Goal: Find specific page/section: Find specific page/section

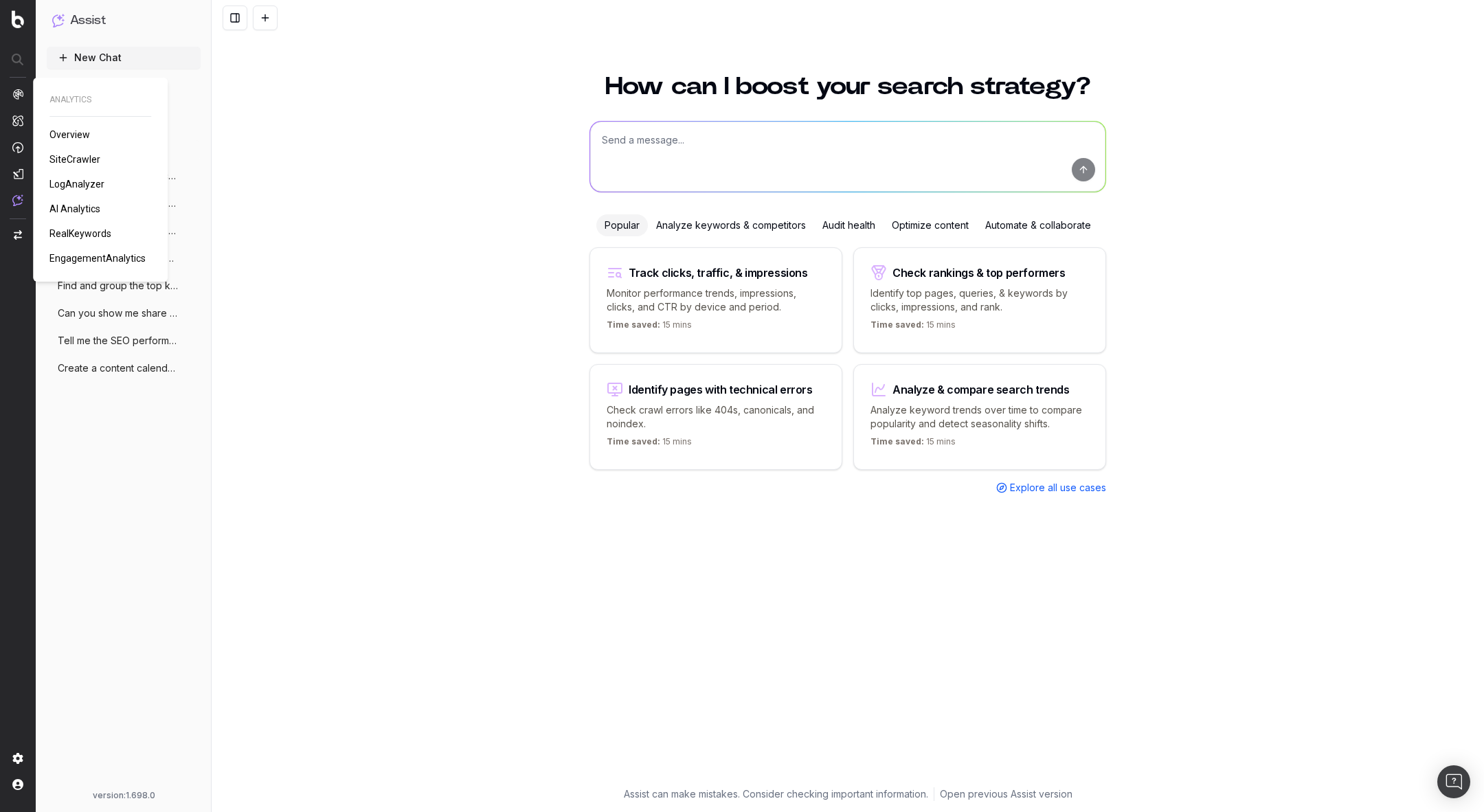
click at [76, 159] on span "SiteCrawler" at bounding box center [75, 159] width 51 height 11
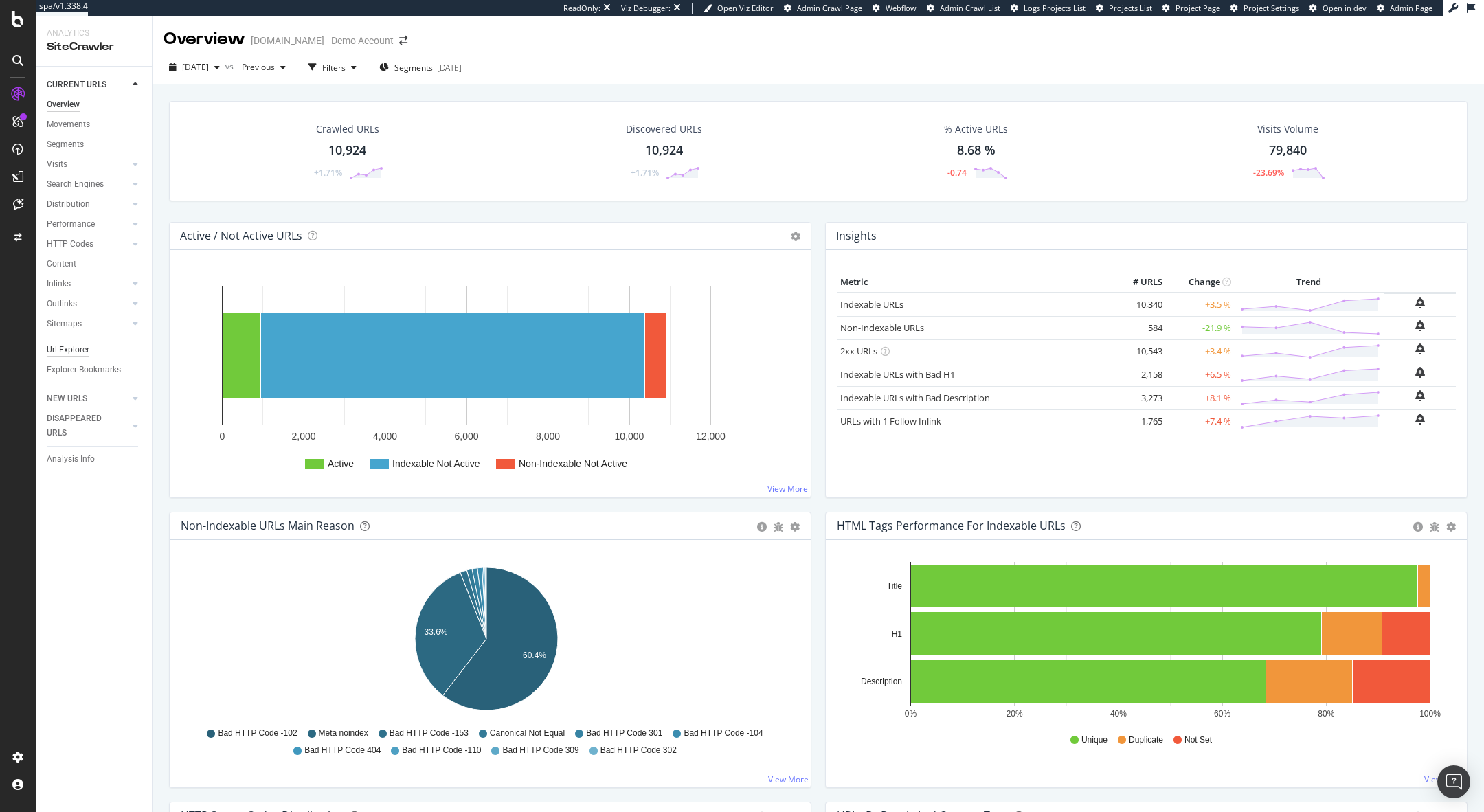
click at [64, 345] on div "Url Explorer" at bounding box center [68, 350] width 42 height 15
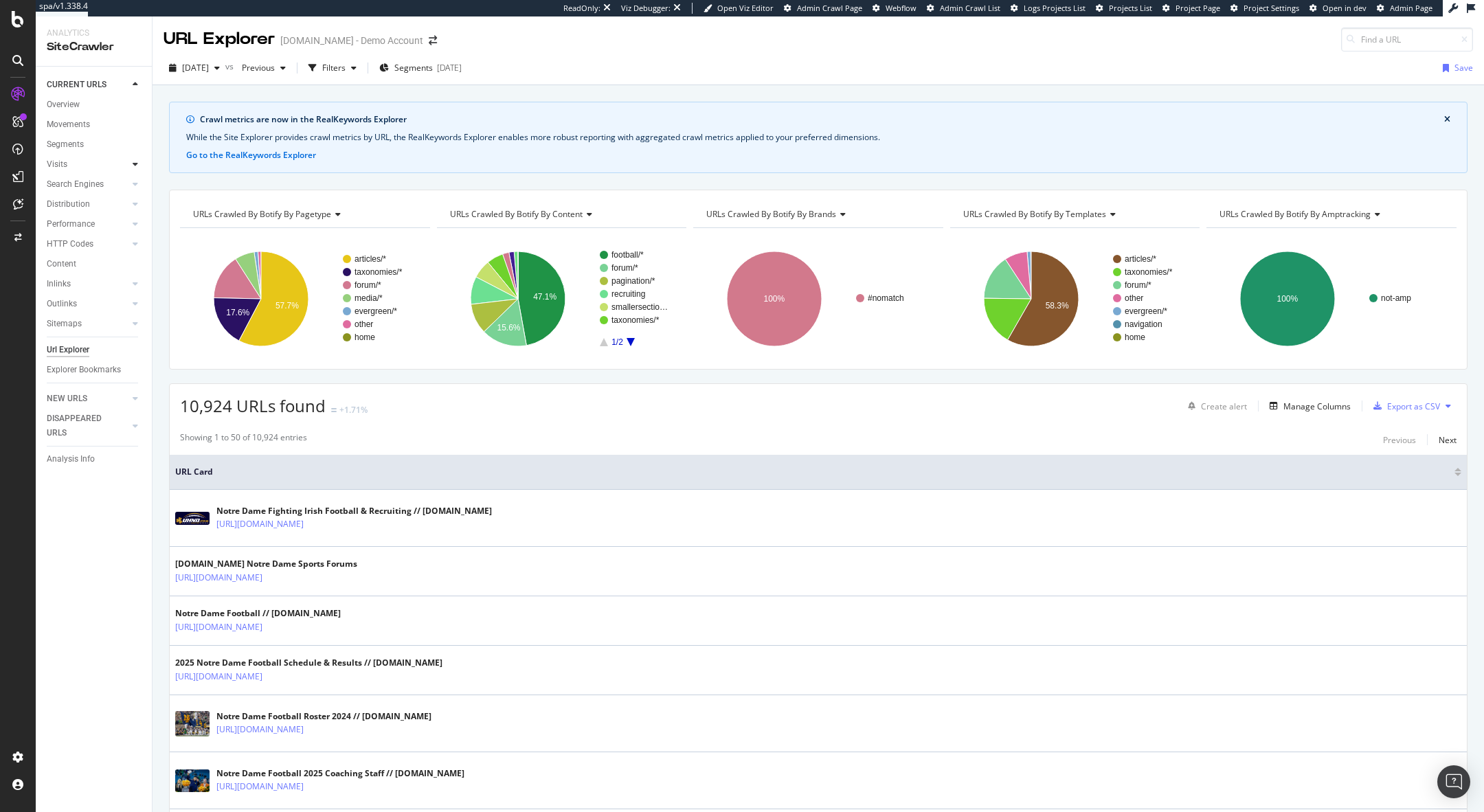
click at [129, 165] on div at bounding box center [135, 164] width 14 height 14
click at [134, 227] on icon at bounding box center [135, 224] width 6 height 8
click at [63, 119] on div "Movements" at bounding box center [68, 125] width 43 height 15
